Goal: Browse casually: Explore the website without a specific task or goal

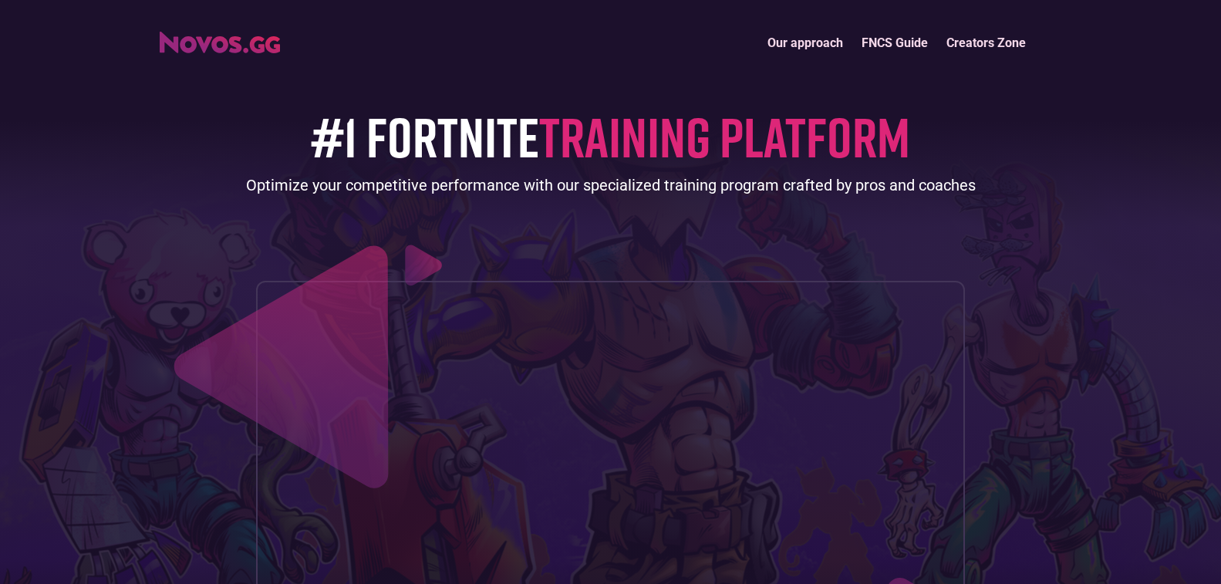
click at [241, 47] on img "home" at bounding box center [220, 43] width 120 height 22
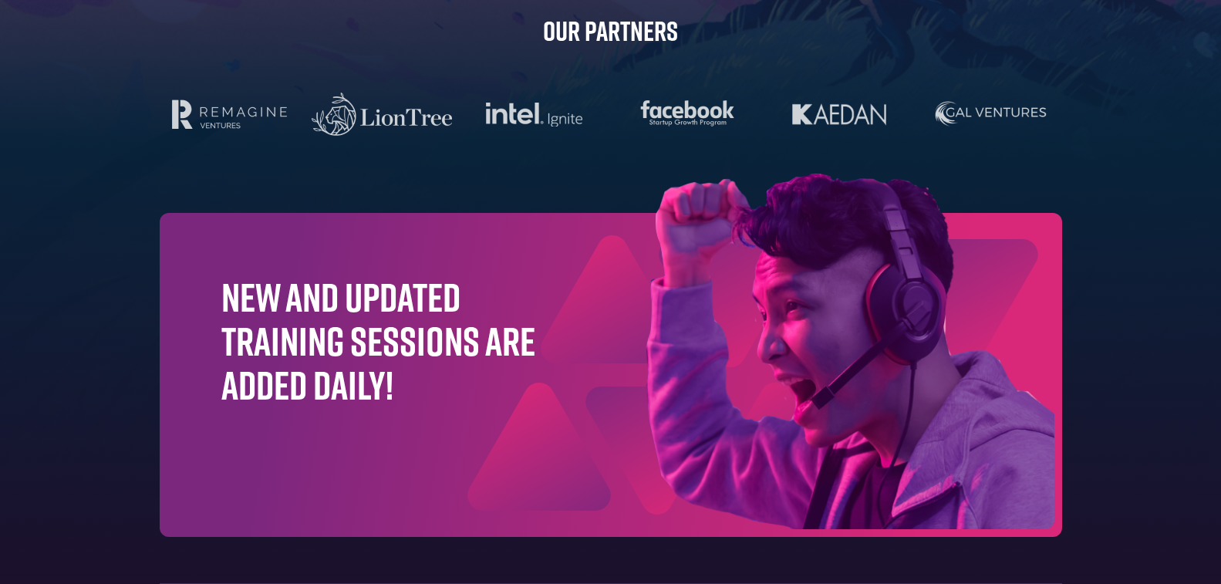
scroll to position [4973, 0]
